Goal: Navigation & Orientation: Find specific page/section

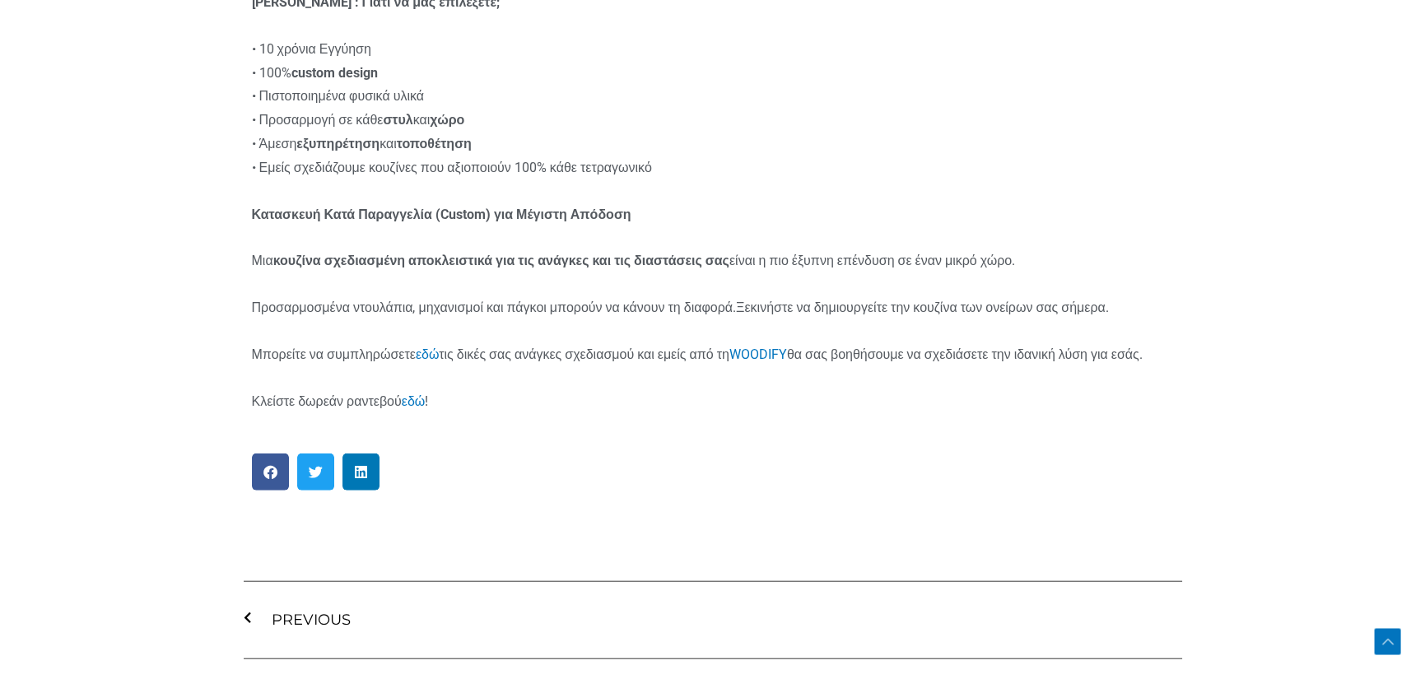
scroll to position [10701, 0]
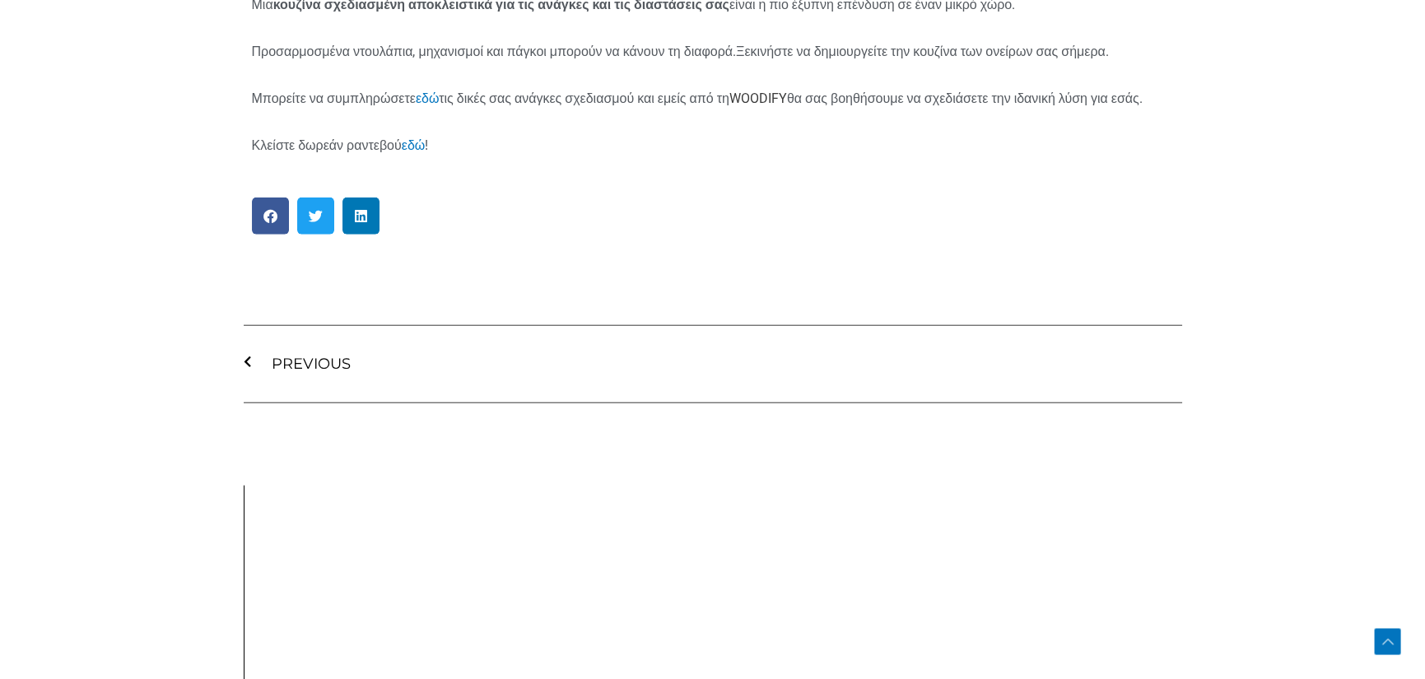
click at [787, 91] on link "WOODIFY" at bounding box center [758, 99] width 58 height 16
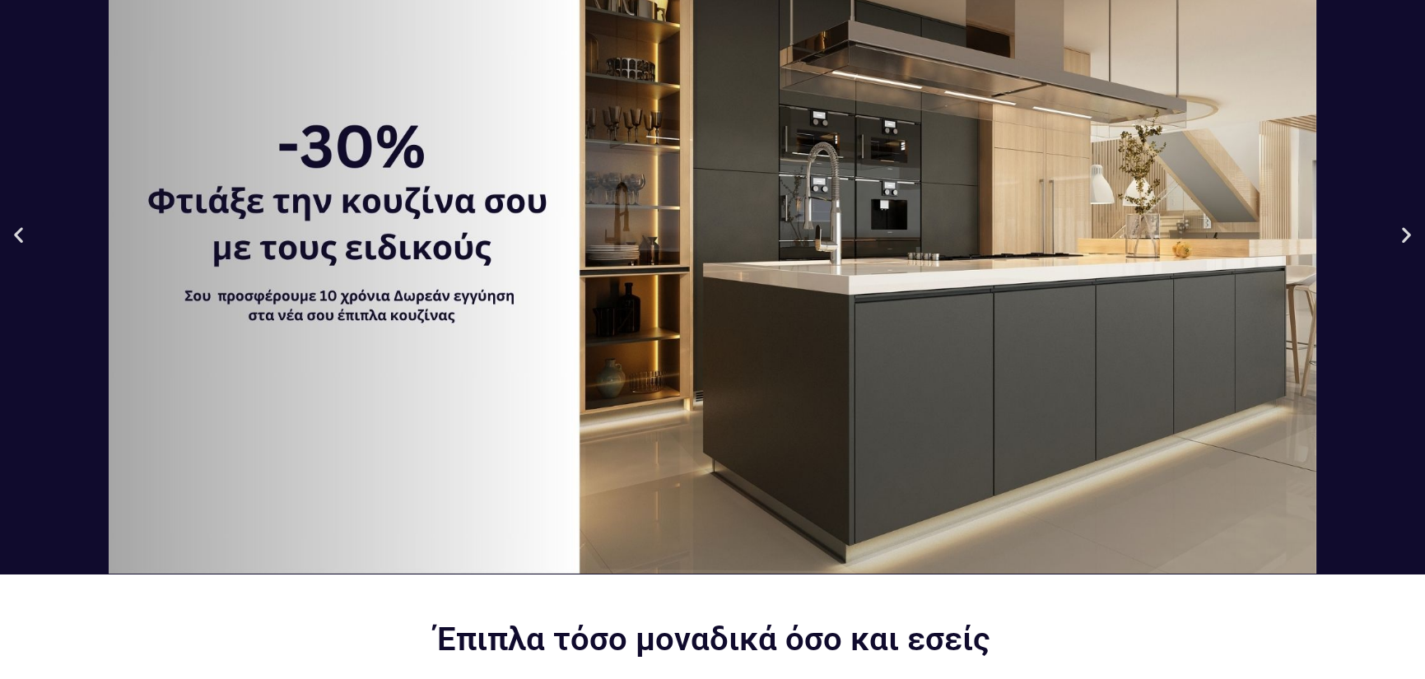
scroll to position [165, 0]
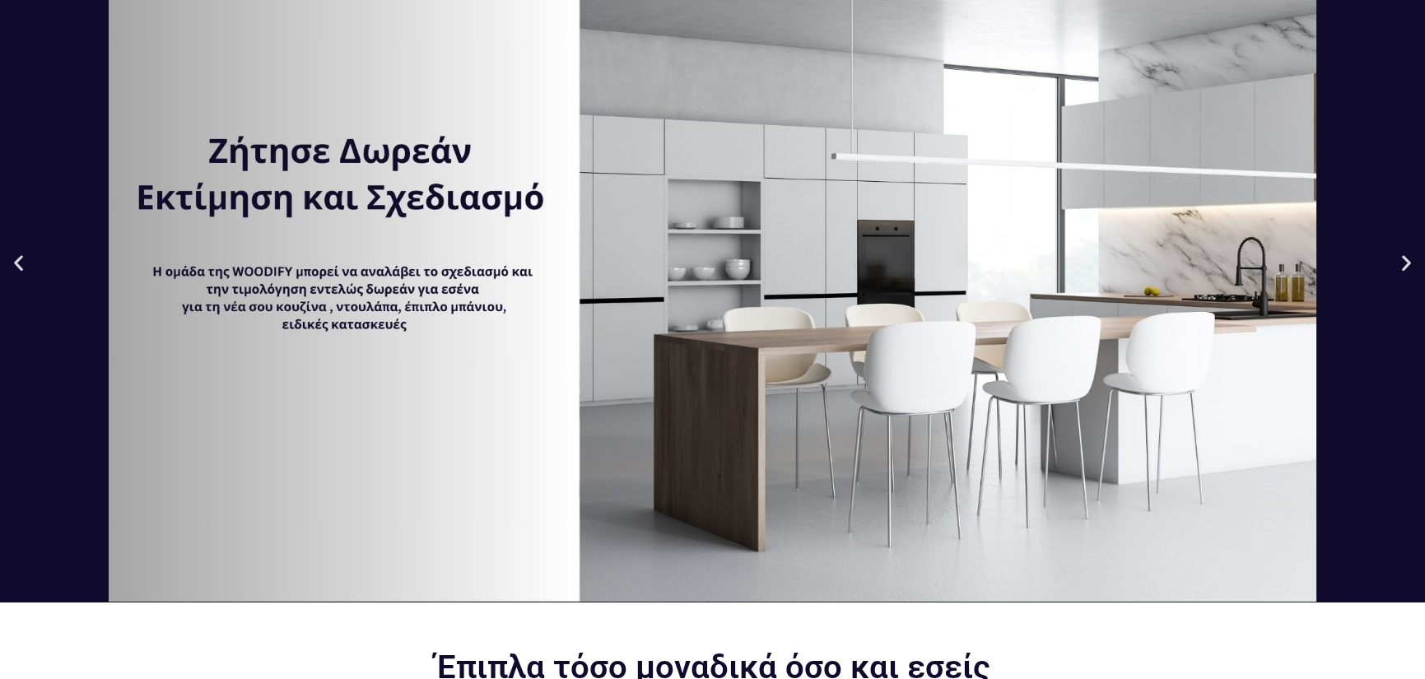
click at [1403, 262] on icon "Next slide" at bounding box center [1406, 262] width 21 height 21
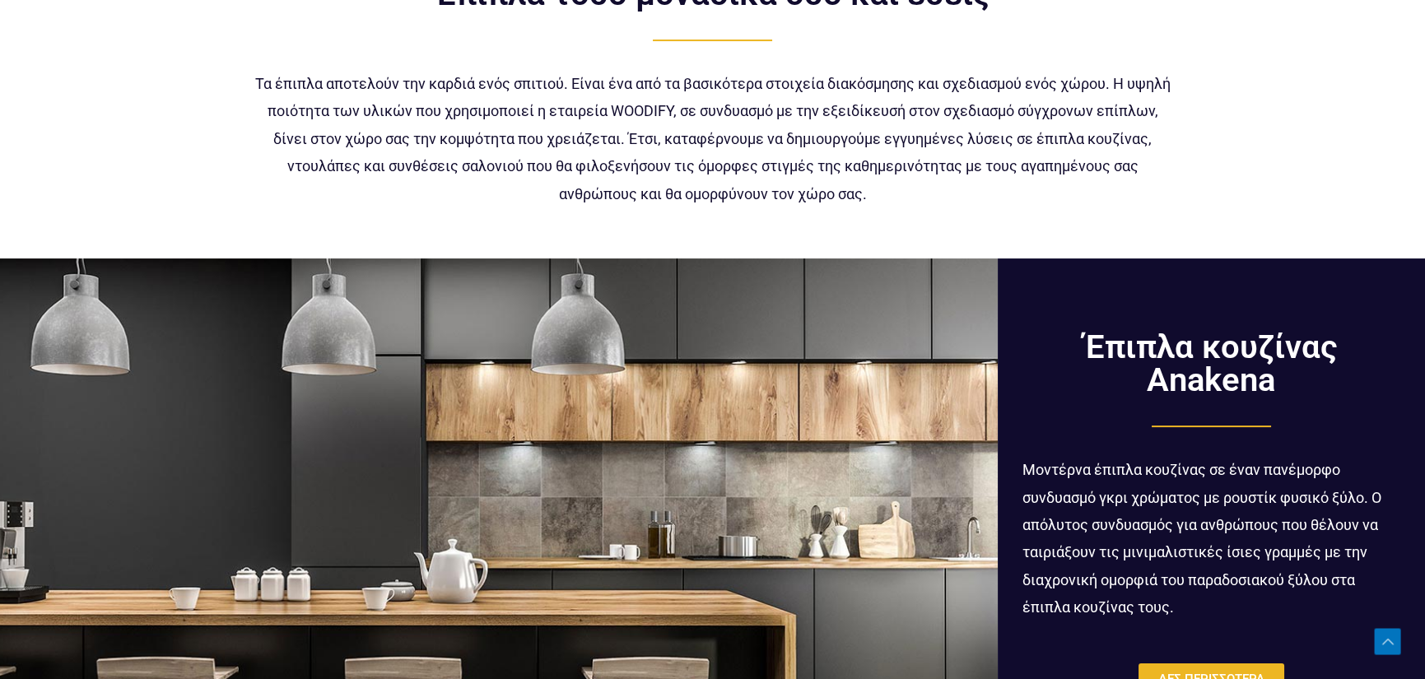
scroll to position [988, 0]
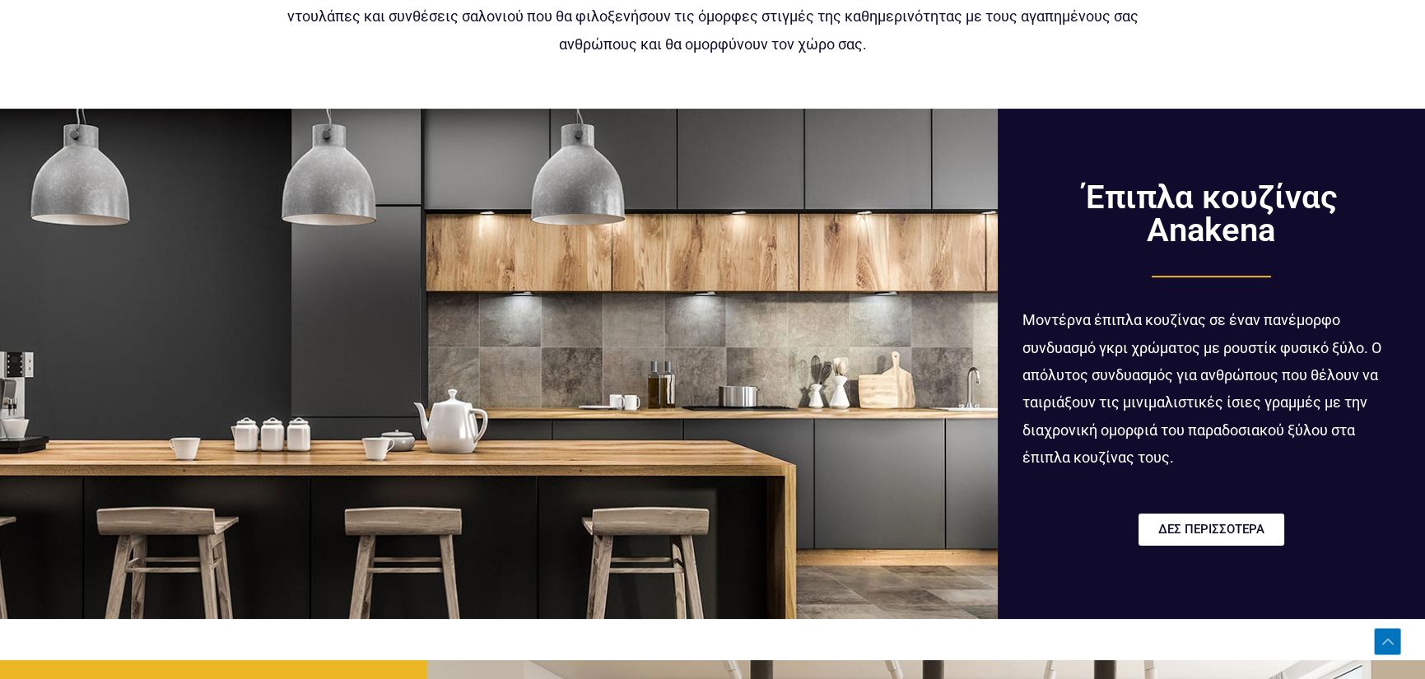
click at [1198, 528] on span "ΔΕΣ ΠΕΡΙΣΣΟΤΕΡΑ" at bounding box center [1211, 530] width 106 height 12
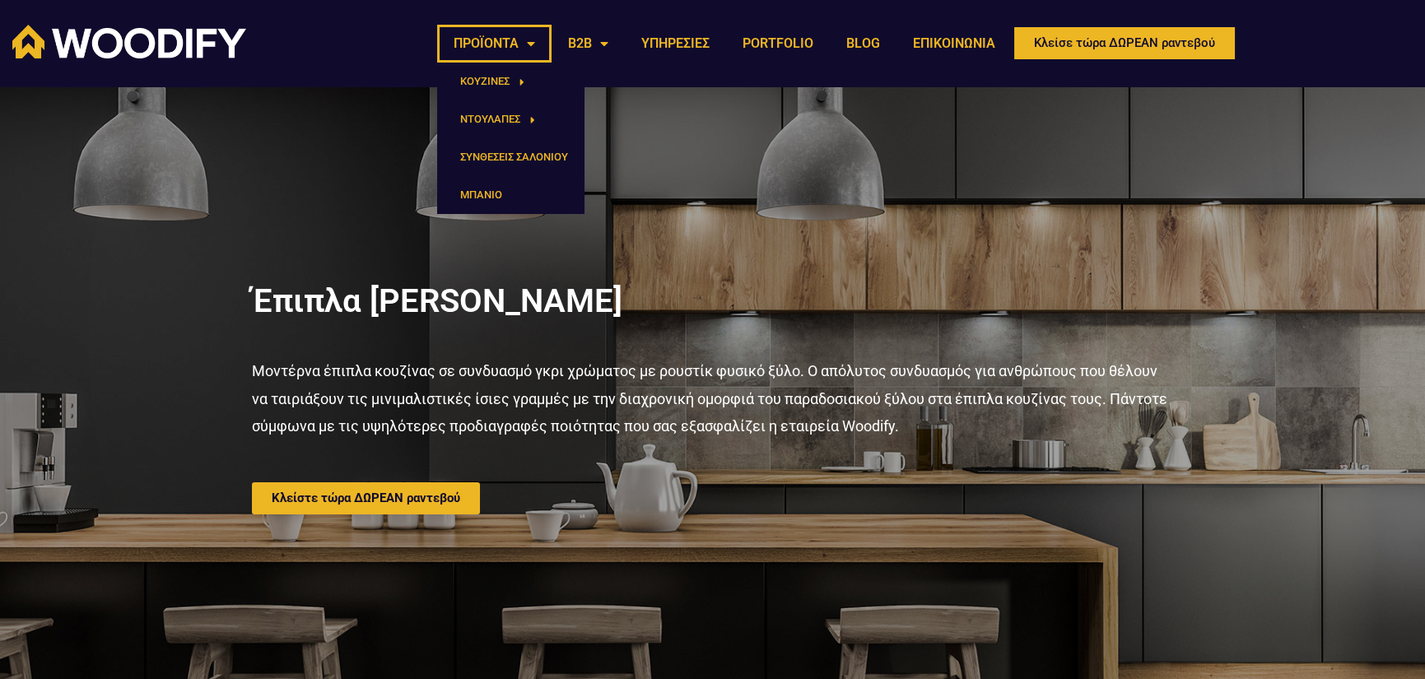
click at [463, 51] on link "ΠΡΟΪΟΝΤΑ" at bounding box center [494, 44] width 114 height 38
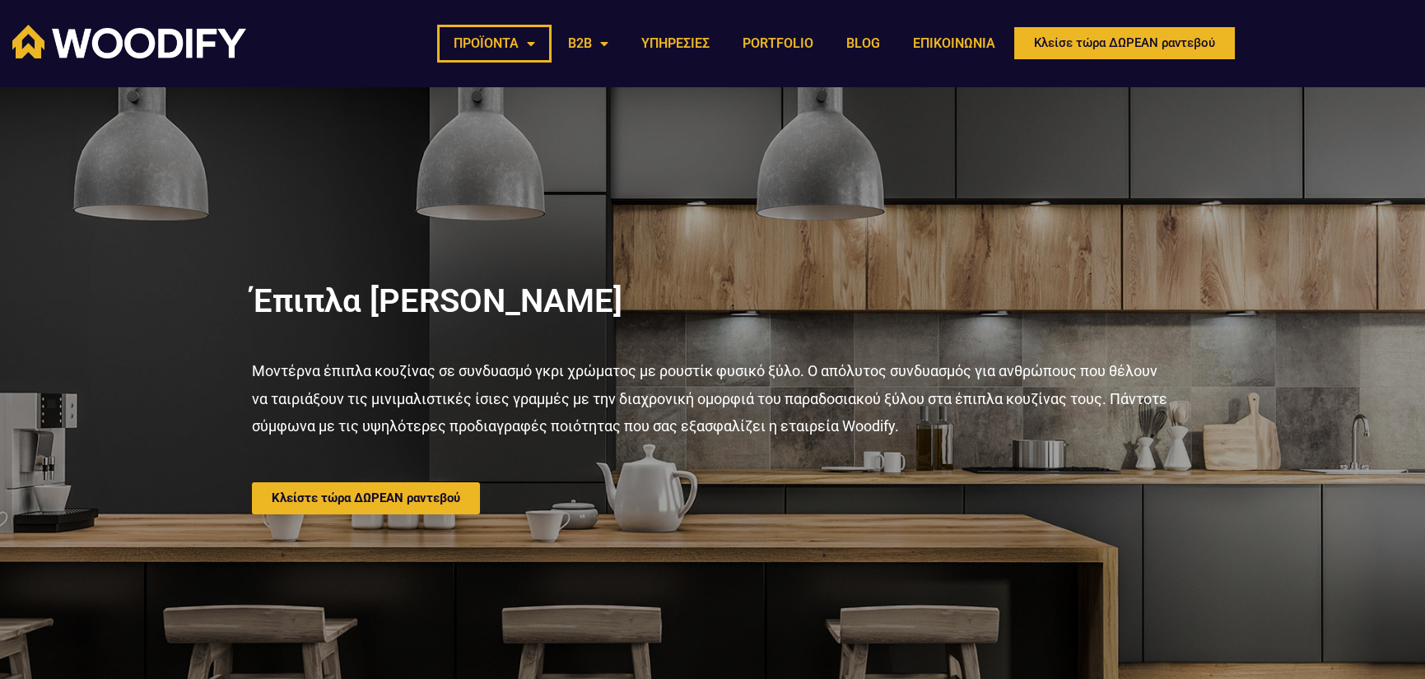
click at [462, 51] on link "ΠΡΟΪΟΝΤΑ" at bounding box center [494, 44] width 114 height 38
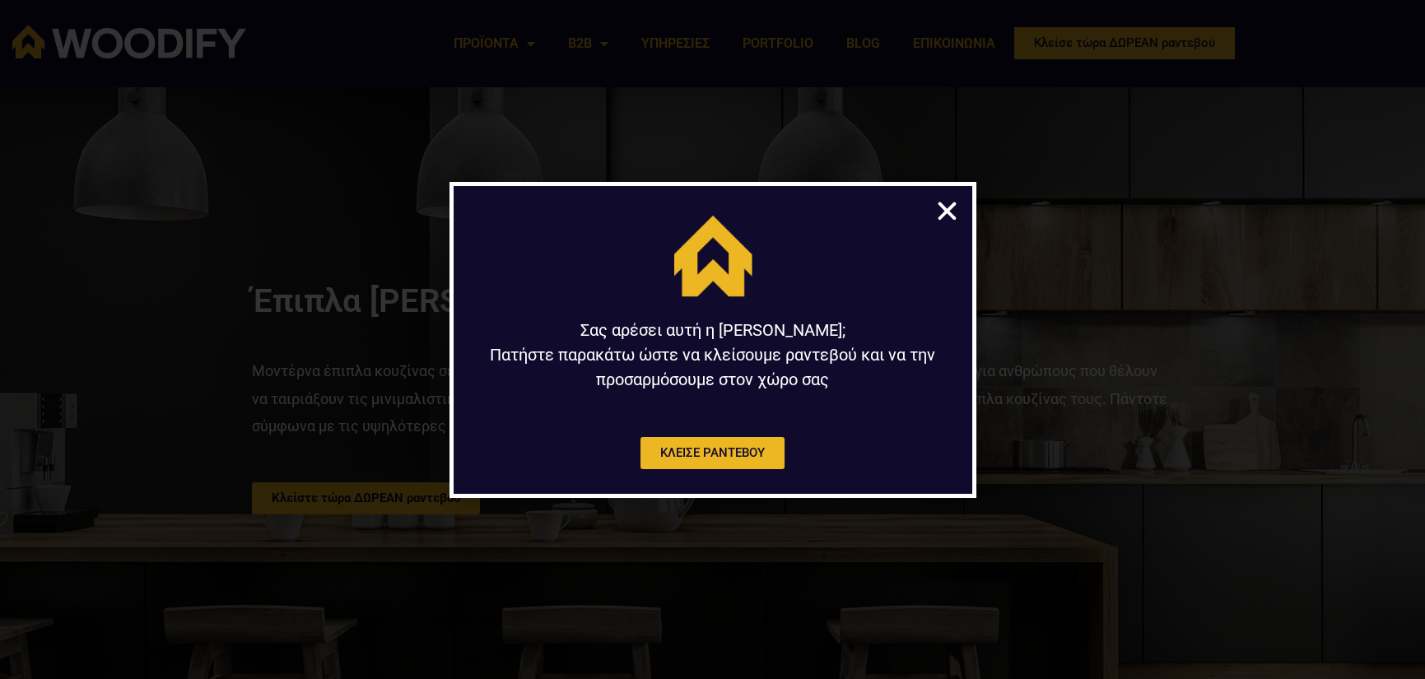
click at [940, 218] on icon "Close" at bounding box center [947, 211] width 26 height 26
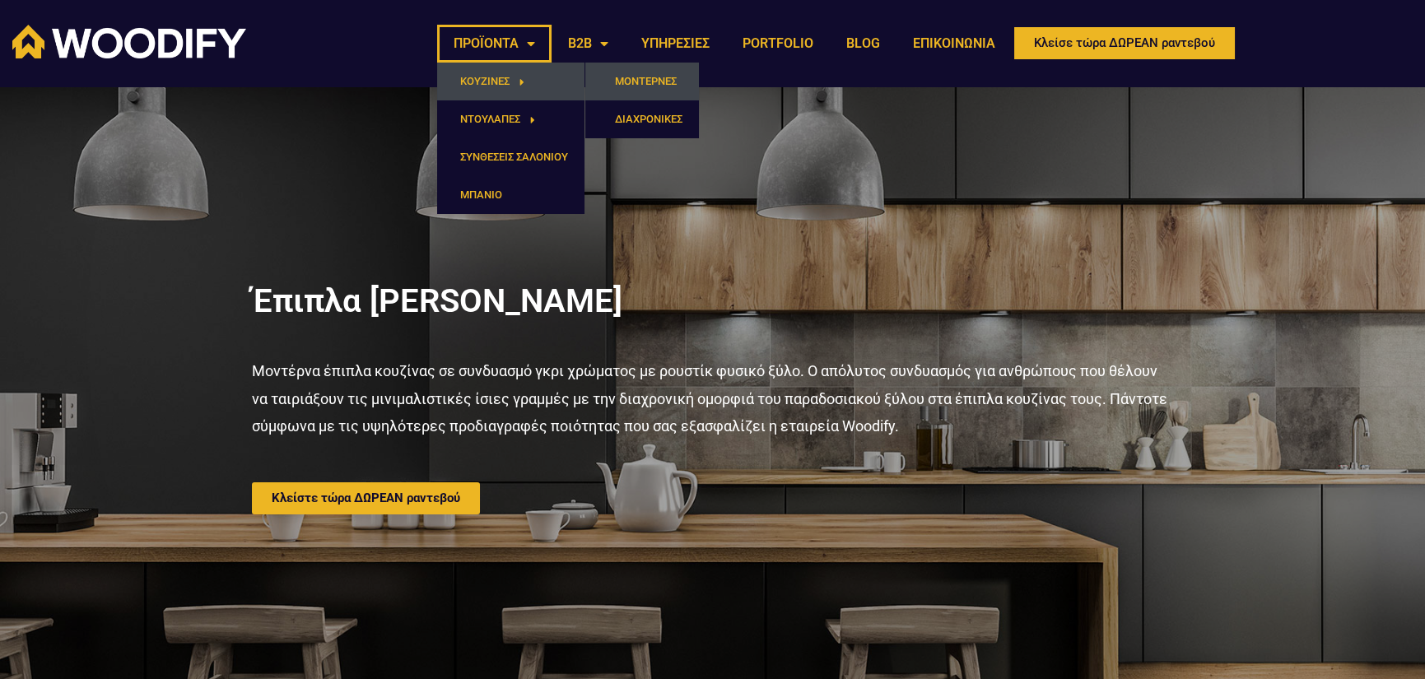
click at [639, 77] on link "ΜΟΝΤΕΡΝΕΣ" at bounding box center [642, 82] width 114 height 38
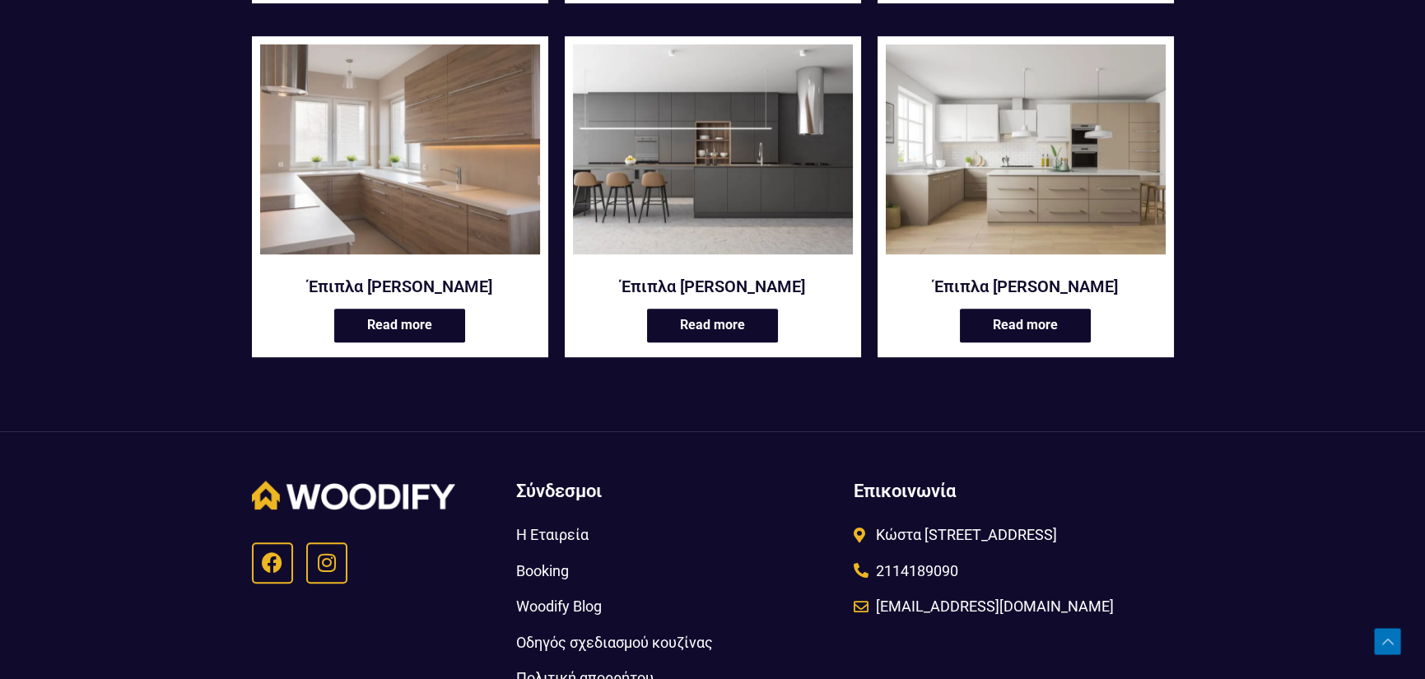
scroll to position [2058, 0]
